Goal: Contribute content: Contribute content

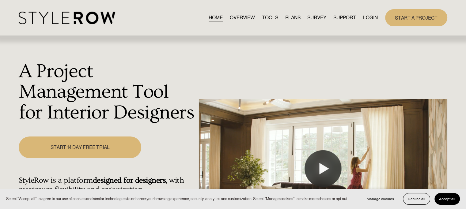
click at [367, 17] on link "LOGIN" at bounding box center [370, 17] width 15 height 8
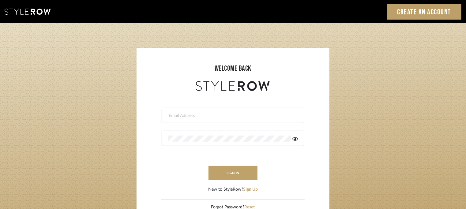
click at [256, 116] on input "email" at bounding box center [232, 116] width 128 height 6
type input "[EMAIL_ADDRESS][PERSON_NAME][DOMAIN_NAME]"
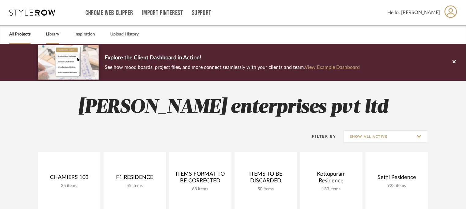
click at [50, 32] on link "Library" at bounding box center [52, 34] width 13 height 8
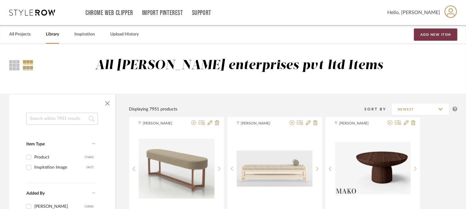
click at [431, 29] on button "Add New Item" at bounding box center [435, 34] width 43 height 12
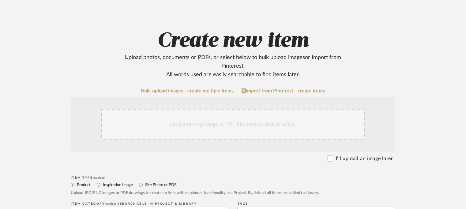
scroll to position [92, 0]
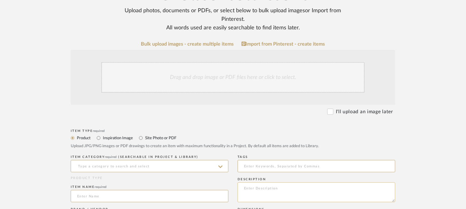
paste textarea "Type: Bench - Wond Designer : na Dimensions : W95 x D 45 x H 60cm Material & Fi…"
type textarea "Type: Bench - Wond Designer : na Dimensions : W95 x D 45 x H 60cm Material & Fi…"
click at [193, 164] on input at bounding box center [150, 166] width 158 height 12
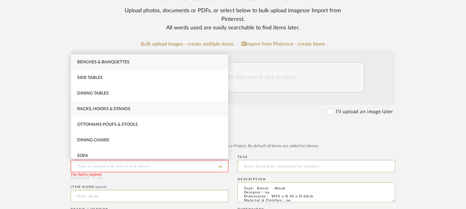
click at [114, 110] on span "Racks, Hooks & Stands" at bounding box center [103, 109] width 53 height 4
type input "Racks, Hooks & Stands"
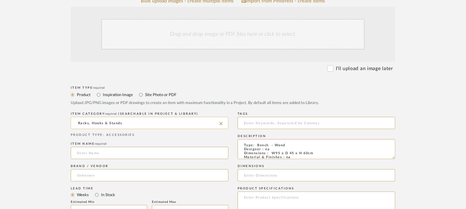
scroll to position [153, 0]
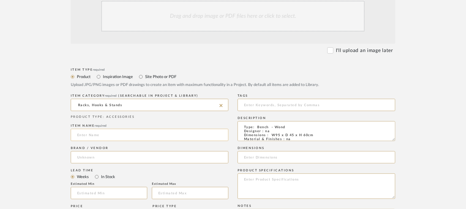
click at [105, 134] on input at bounding box center [150, 135] width 158 height 12
paste input "WOND Suitcase holder"
type input "WOND SUITCASE HOLDER"
click at [89, 158] on input at bounding box center [150, 157] width 158 height 12
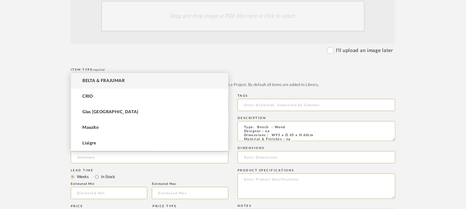
click at [108, 80] on span "BELTA & FRAJUMAR" at bounding box center [103, 80] width 42 height 5
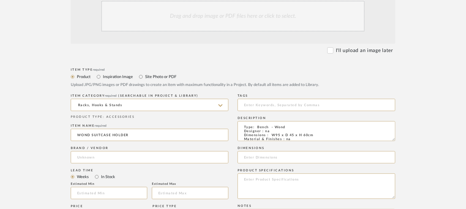
type input "BELTA & FRAJUMAR"
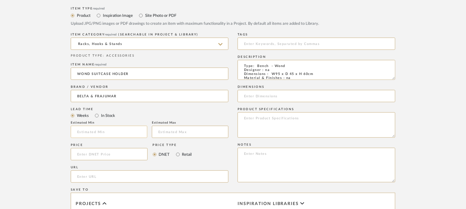
click at [110, 131] on input "text" at bounding box center [109, 132] width 77 height 12
click at [105, 133] on input at bounding box center [109, 132] width 77 height 12
type input "7"
paste input "[URL][DOMAIN_NAME]"
type input "[URL][DOMAIN_NAME]"
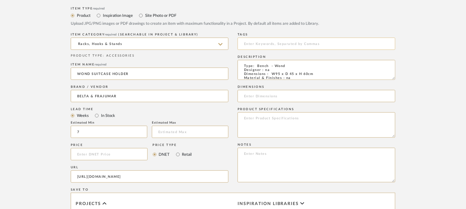
click at [291, 44] on input at bounding box center [317, 44] width 158 height 12
drag, startPoint x: 318, startPoint y: 73, endPoint x: 272, endPoint y: 73, distance: 46.5
click at [272, 73] on textarea "Type: Bench - Wond Designer : na Dimensions : W95 x D 45 x H 60cm Material & Fi…" at bounding box center [317, 70] width 158 height 20
paste input "W95 x D 45 x H 60cm"
type input "W95 x D 45 x H 60cm"
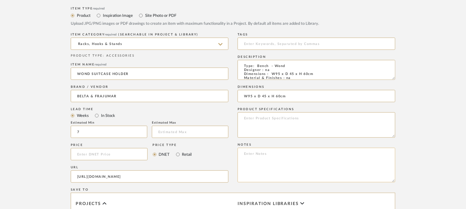
paste textarea "Price: Na Lead time: 45days. MOQ : Our products for Contract projects are manuf…"
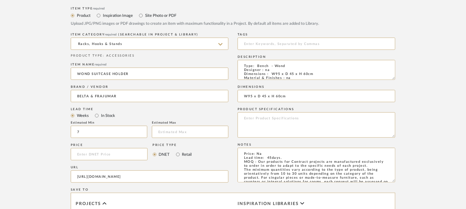
scroll to position [56, 0]
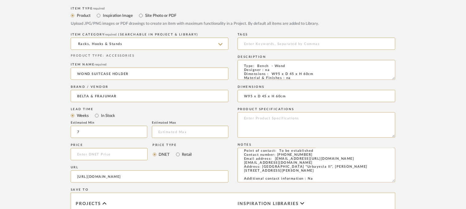
type textarea "Price: Na Lead time: 45days. MOQ : Our products for Contract projects are manuf…"
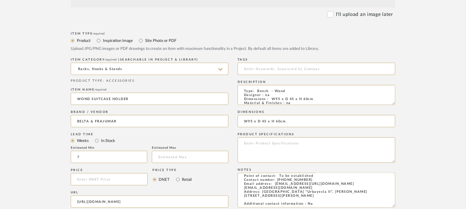
scroll to position [153, 0]
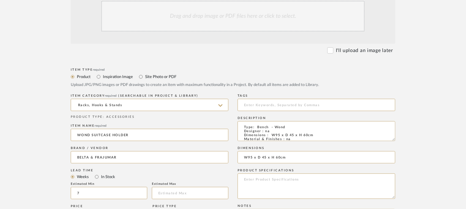
click at [238, 24] on div "Drag and drop image or PDF files here or click to select." at bounding box center [232, 16] width 263 height 31
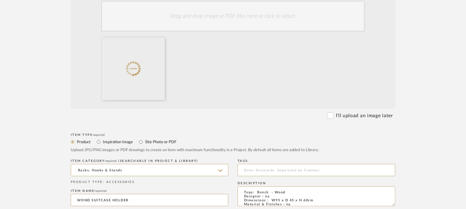
click at [247, 25] on div "Drag and drop image or PDF files here or click to select." at bounding box center [232, 16] width 263 height 31
click at [255, 24] on div "Drag and drop image or PDF files here or click to select." at bounding box center [232, 16] width 263 height 31
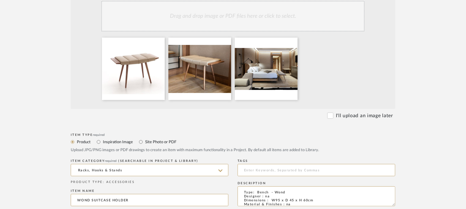
click at [216, 19] on div "Drag and drop image or PDF files here or click to select." at bounding box center [232, 16] width 263 height 31
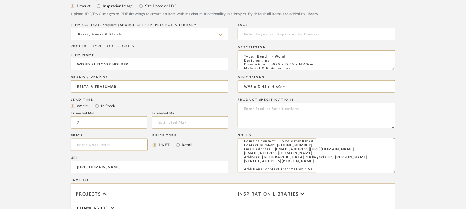
scroll to position [306, 0]
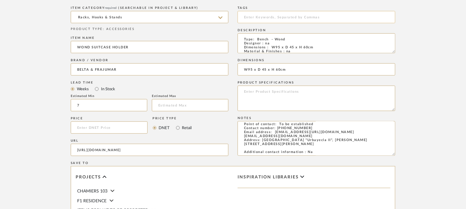
click at [286, 17] on input at bounding box center [317, 17] width 158 height 12
type input "L"
click at [255, 15] on input "luggafe crack" at bounding box center [317, 17] width 158 height 12
click at [278, 17] on input "luggage rack" at bounding box center [317, 17] width 158 height 12
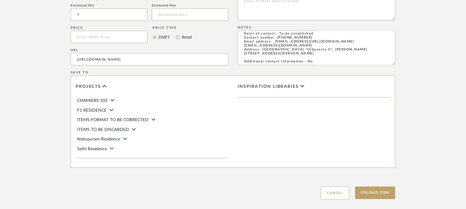
scroll to position [431, 0]
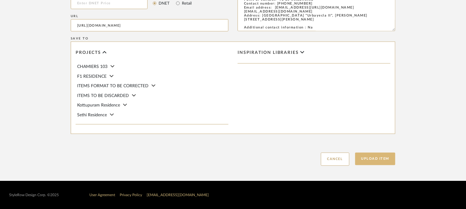
type input "luggage rack,"
click at [381, 159] on button "Upload Item" at bounding box center [375, 159] width 40 height 13
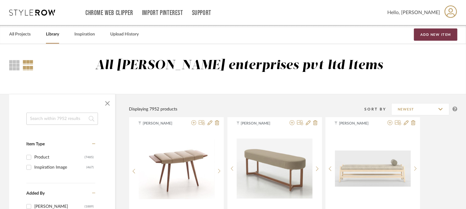
click at [437, 35] on button "Add New Item" at bounding box center [435, 34] width 43 height 12
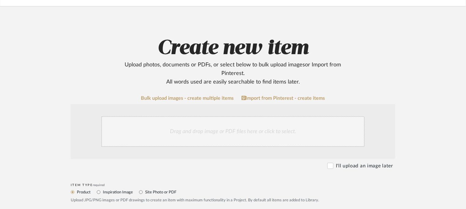
scroll to position [92, 0]
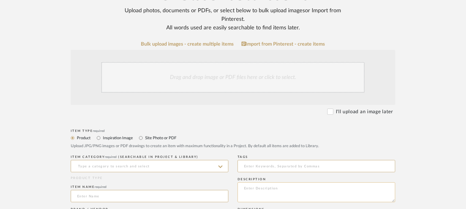
paste textarea "Type: Head board - Aefe Designer : Arbel Dimensions : na Material & Finishes : …"
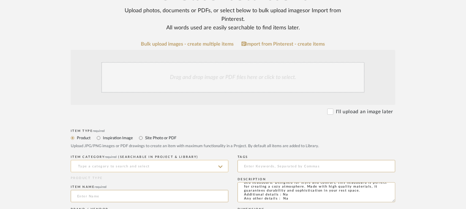
type textarea "Type: Head board - Aefe Designer : Arbel Dimensions : na Material & Finishes : …"
click at [117, 171] on input at bounding box center [150, 166] width 158 height 12
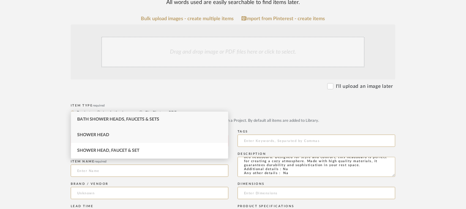
scroll to position [153, 0]
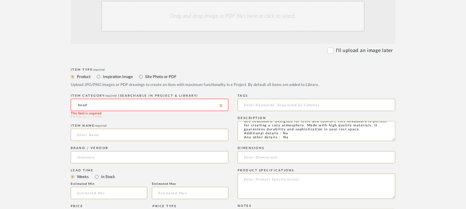
drag, startPoint x: 108, startPoint y: 104, endPoint x: 49, endPoint y: 100, distance: 58.9
click at [49, 100] on form "Bulk upload images - create multiple items Import from Pinterest - create items…" at bounding box center [233, 179] width 390 height 398
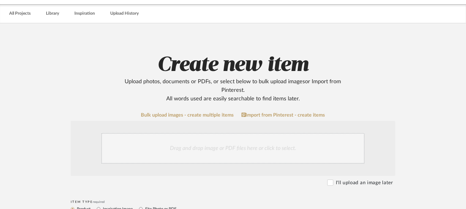
scroll to position [31, 0]
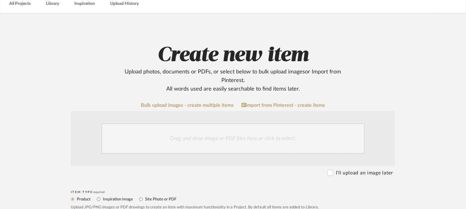
type input "bed"
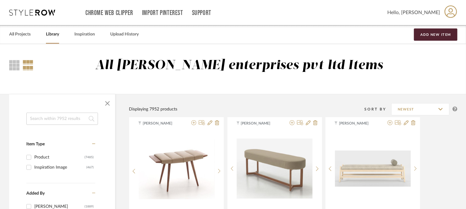
click at [69, 119] on input at bounding box center [62, 119] width 72 height 12
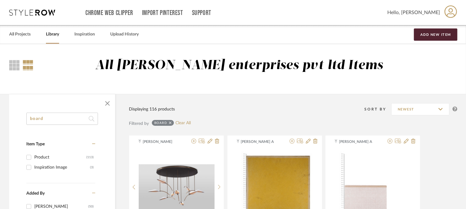
click at [31, 119] on input "board" at bounding box center [62, 119] width 72 height 12
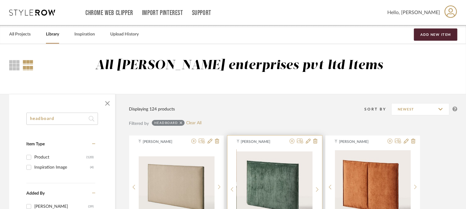
scroll to position [61, 0]
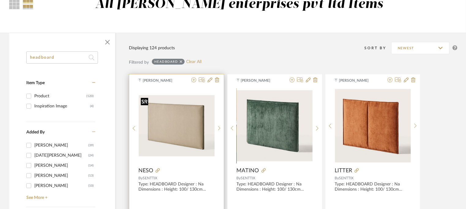
type input "headboard"
click at [186, 122] on img "0" at bounding box center [177, 125] width 76 height 61
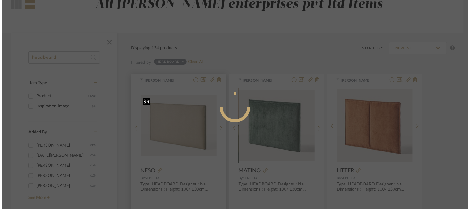
scroll to position [0, 0]
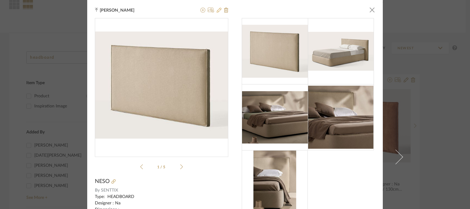
click at [219, 9] on icon at bounding box center [219, 10] width 5 height 5
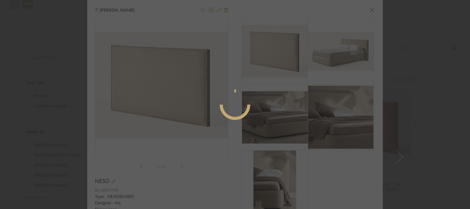
radio input "true"
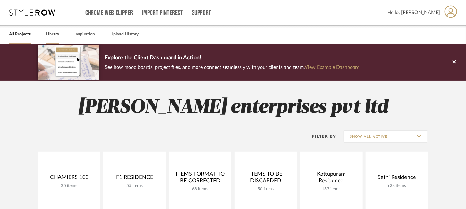
click at [51, 34] on link "Library" at bounding box center [52, 34] width 13 height 8
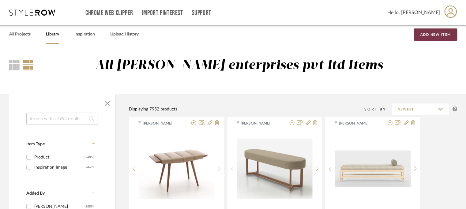
click at [438, 32] on button "Add New Item" at bounding box center [435, 34] width 43 height 12
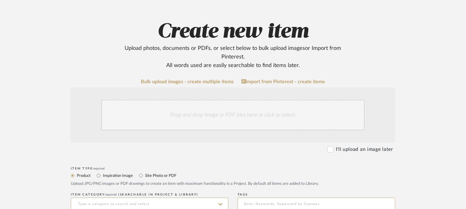
scroll to position [92, 0]
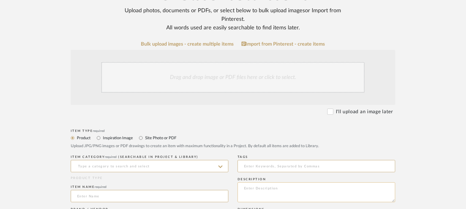
paste textarea "Type: Head board - Aefe Designer : Arbel Dimensions : na Material & Finishes : …"
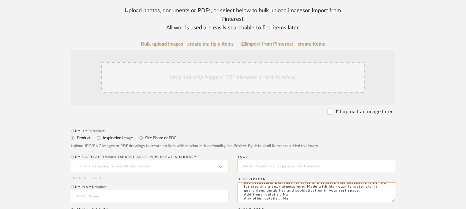
type textarea "Type: Head board - Aefe Designer : Arbel Dimensions : na Material & Finishes : …"
click at [120, 166] on input at bounding box center [150, 166] width 158 height 12
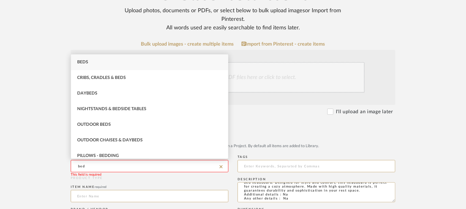
click at [94, 61] on div "Beds" at bounding box center [149, 62] width 157 height 16
type input "Beds"
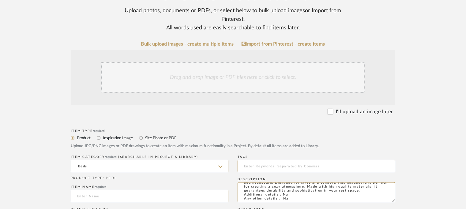
paste input "AEFE headboard bed"
click at [90, 195] on input "AEFE headboard bed" at bounding box center [150, 196] width 158 height 12
click at [90, 194] on input "AEFE headboard bed" at bounding box center [150, 196] width 158 height 12
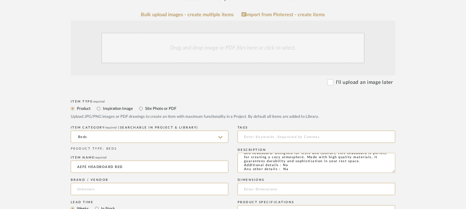
scroll to position [153, 0]
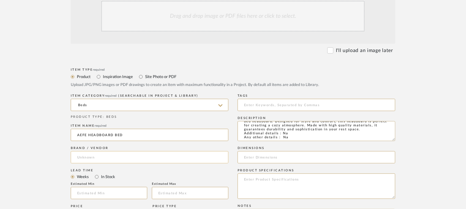
type input "AEFE HEADBOARD BED"
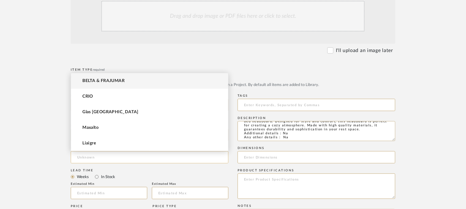
click at [89, 158] on input at bounding box center [150, 157] width 158 height 12
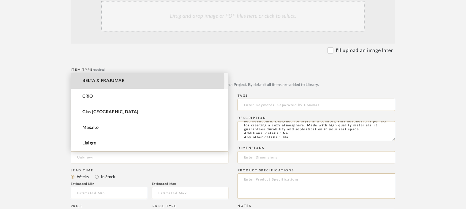
click at [112, 82] on span "BELTA & FRAJUMAR" at bounding box center [103, 80] width 42 height 5
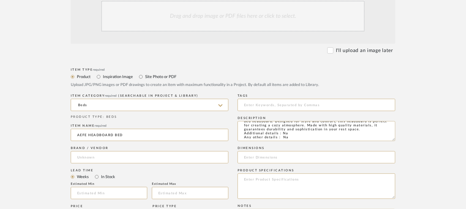
type input "BELTA & FRAJUMAR"
click at [119, 189] on input "text" at bounding box center [109, 193] width 77 height 12
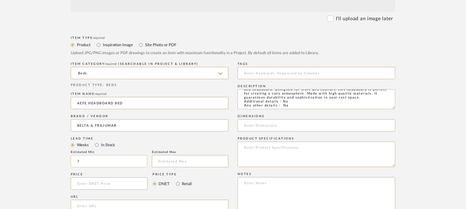
scroll to position [214, 0]
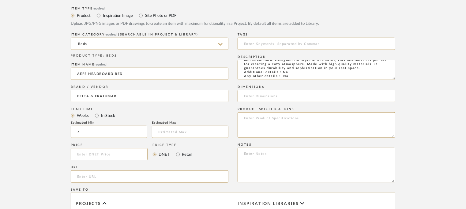
type input "7"
paste input "[URL][DOMAIN_NAME]"
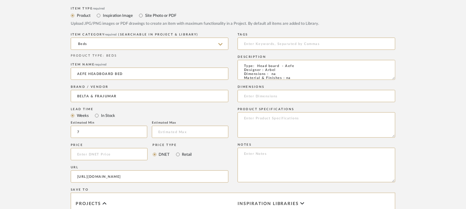
type input "[URL][DOMAIN_NAME]"
drag, startPoint x: 260, startPoint y: 117, endPoint x: 255, endPoint y: 154, distance: 37.3
click at [255, 154] on textarea at bounding box center [317, 165] width 158 height 35
paste textarea "Price: Na Lead time: 45days. MOQ : Our products for Contract projects are manuf…"
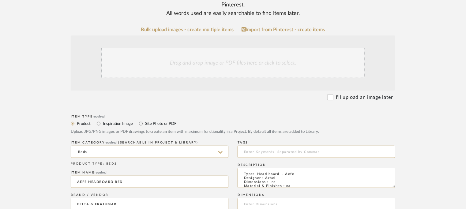
scroll to position [92, 0]
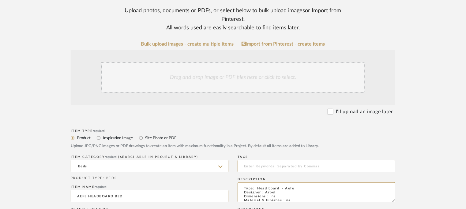
type textarea "Price: Na Lead time: 45days. MOQ : Our products for Contract projects are manuf…"
click at [221, 82] on div "Drag and drop image or PDF files here or click to select." at bounding box center [232, 77] width 263 height 31
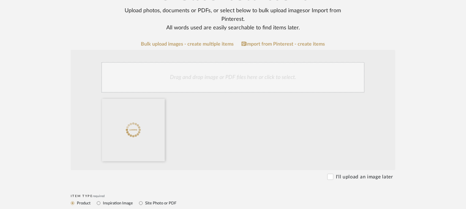
click at [232, 78] on div "Drag and drop image or PDF files here or click to select." at bounding box center [232, 77] width 263 height 31
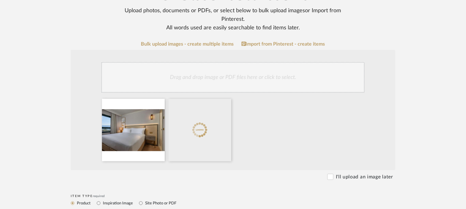
click at [242, 74] on div "Drag and drop image or PDF files here or click to select." at bounding box center [232, 77] width 263 height 31
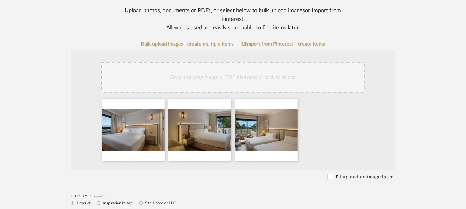
click at [263, 77] on div "Drag and drop image or PDF files here or click to select." at bounding box center [232, 77] width 263 height 31
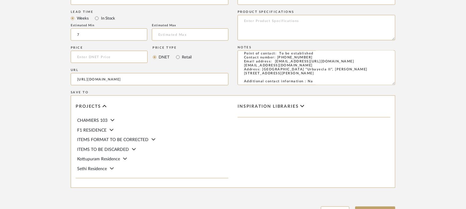
scroll to position [431, 0]
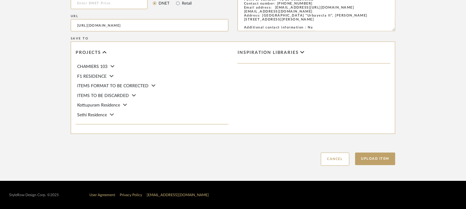
drag, startPoint x: 382, startPoint y: 161, endPoint x: 345, endPoint y: 175, distance: 39.6
click at [383, 161] on button "Upload Item" at bounding box center [375, 159] width 40 height 13
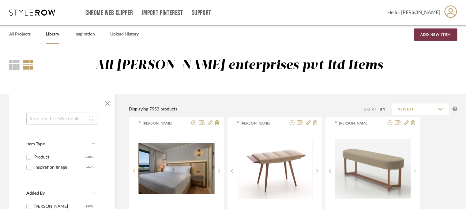
click at [429, 36] on button "Add New Item" at bounding box center [435, 34] width 43 height 12
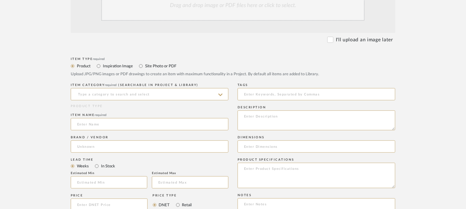
scroll to position [153, 0]
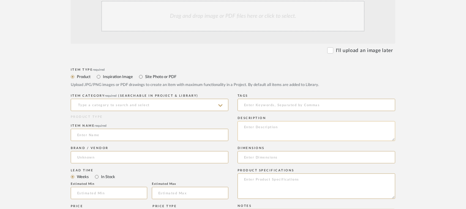
paste textarea "Type: Head board - [PERSON_NAME] Designer : Arbel Dimensions : na Material & Fi…"
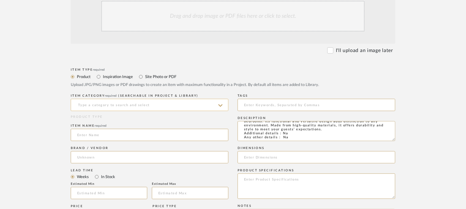
type textarea "Type: Head board - [PERSON_NAME] Designer : Arbel Dimensions : na Material & Fi…"
click at [147, 105] on input at bounding box center [150, 105] width 158 height 12
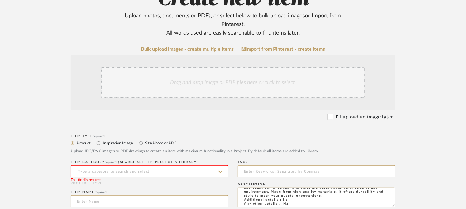
scroll to position [122, 0]
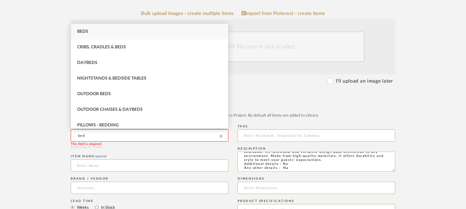
click at [98, 29] on div "Beds" at bounding box center [149, 32] width 157 height 16
type input "Beds"
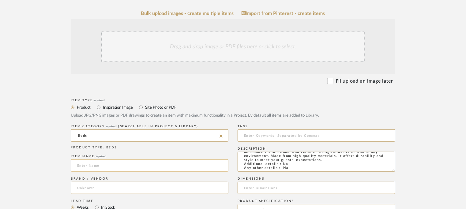
click at [94, 164] on input at bounding box center [150, 166] width 158 height 12
paste input "Type: Head board - [PERSON_NAME] Designer : Arbel Dimensions : na Material & Fi…"
drag, startPoint x: 80, startPoint y: 161, endPoint x: 380, endPoint y: 171, distance: 300.2
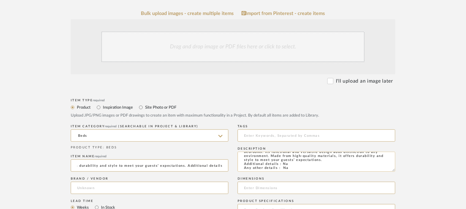
type input "Type: Head board - [PERSON_NAME] Designer : Arbel Dimensions : na Material & Fi…"
drag, startPoint x: 224, startPoint y: 165, endPoint x: 0, endPoint y: 103, distance: 232.0
click at [0, 104] on upload-items "Create new item Upload photos, documents or PDFs, or select below to bulk uploa…" at bounding box center [233, 173] width 466 height 503
click at [85, 167] on input "[PERSON_NAME] headboard bed" at bounding box center [150, 166] width 158 height 12
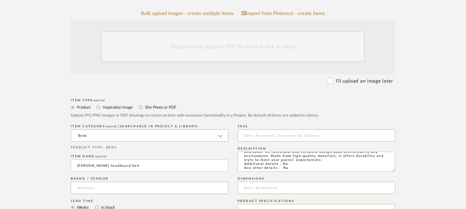
click at [85, 167] on input "[PERSON_NAME] headboard bed" at bounding box center [150, 166] width 158 height 12
type input "[PERSON_NAME] HEADBOARD BED"
click at [86, 185] on input at bounding box center [150, 188] width 158 height 12
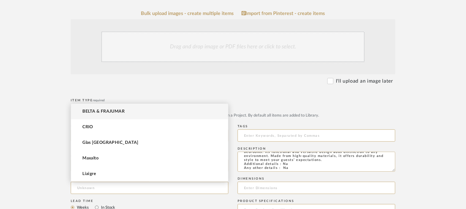
click at [120, 107] on mat-option "BELTA & FRAJUMAR" at bounding box center [149, 112] width 157 height 16
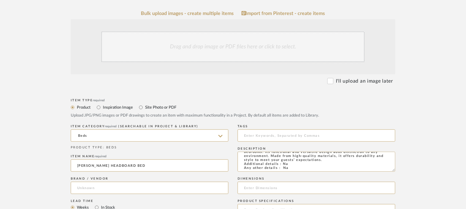
type input "BELTA & FRAJUMAR"
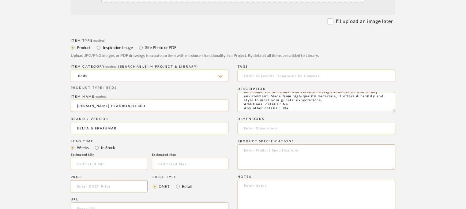
scroll to position [184, 0]
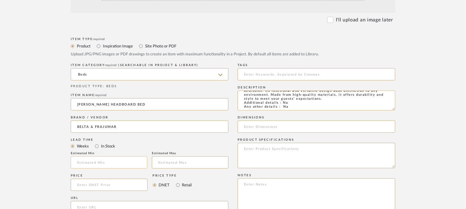
click at [101, 163] on input at bounding box center [109, 162] width 77 height 12
type input "1"
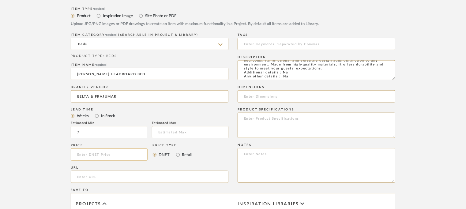
scroll to position [214, 0]
type input "7"
paste input "[URL][DOMAIN_NAME][PERSON_NAME]"
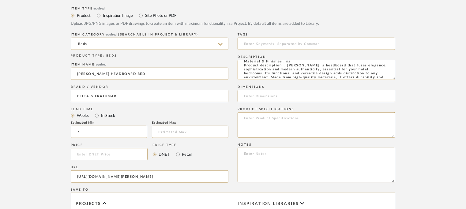
scroll to position [0, 0]
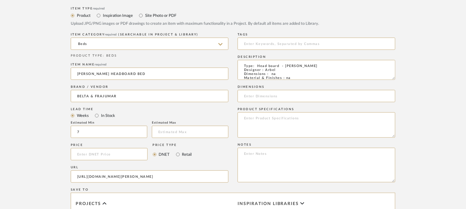
type input "[URL][DOMAIN_NAME][PERSON_NAME]"
drag, startPoint x: 239, startPoint y: 156, endPoint x: 230, endPoint y: 161, distance: 10.4
drag, startPoint x: 230, startPoint y: 161, endPoint x: 355, endPoint y: 166, distance: 125.3
click at [355, 166] on textarea at bounding box center [317, 165] width 158 height 35
paste textarea "Price: Na Lead time: 45days. MOQ : Our products for Contract projects are manuf…"
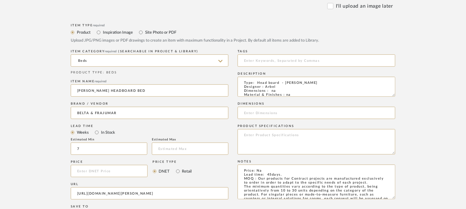
scroll to position [184, 0]
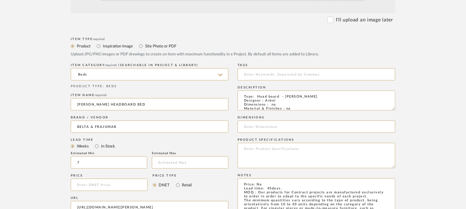
type textarea "Price: Na Lead time: 45days. MOQ : Our products for Contract projects are manuf…"
